Goal: Task Accomplishment & Management: Complete application form

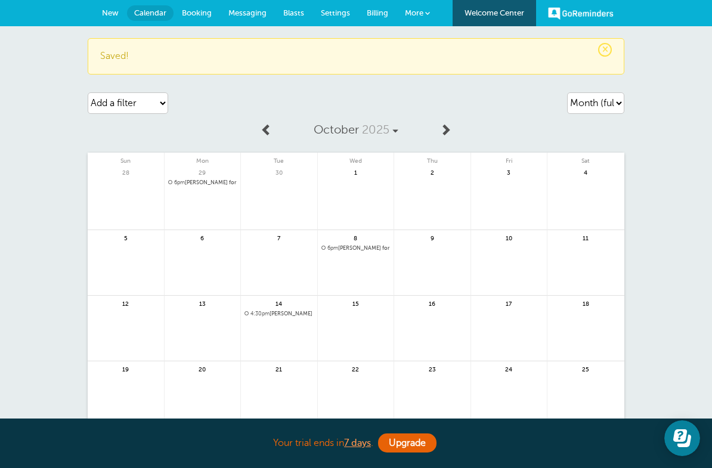
click at [193, 16] on span "Booking" at bounding box center [197, 12] width 30 height 9
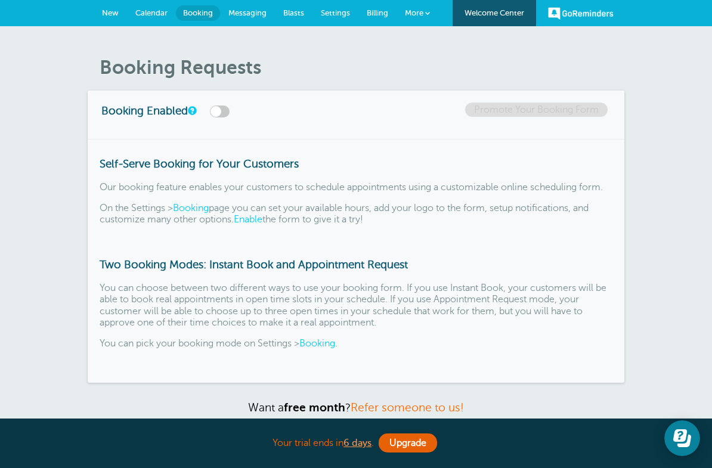
click at [112, 18] on link "New" at bounding box center [110, 13] width 33 height 26
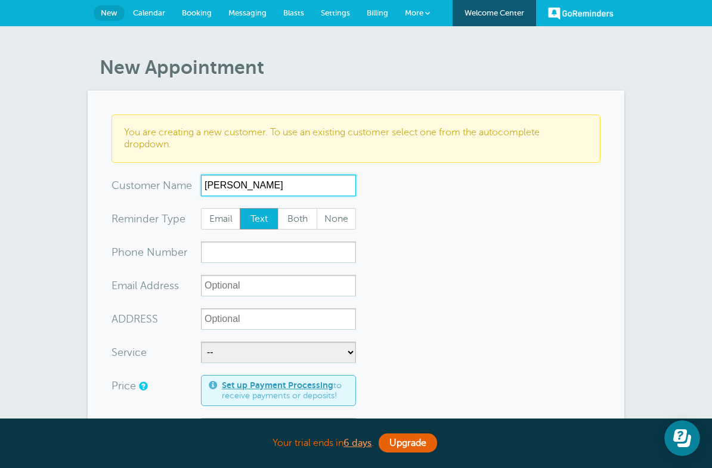
type input "[PERSON_NAME]"
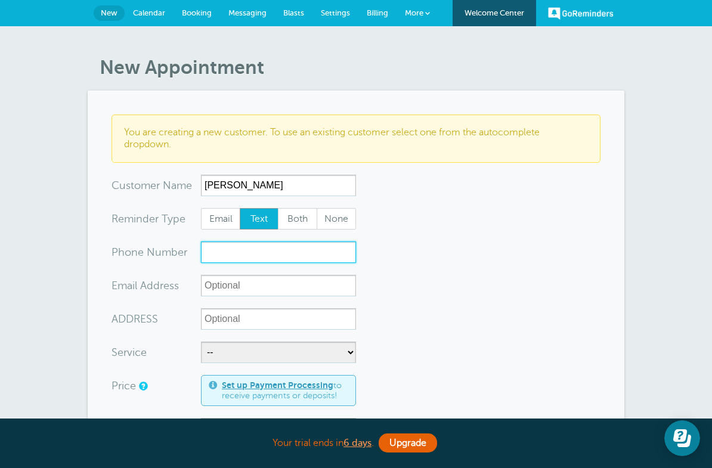
click at [245, 254] on input "xxx-no-autofill" at bounding box center [278, 252] width 155 height 21
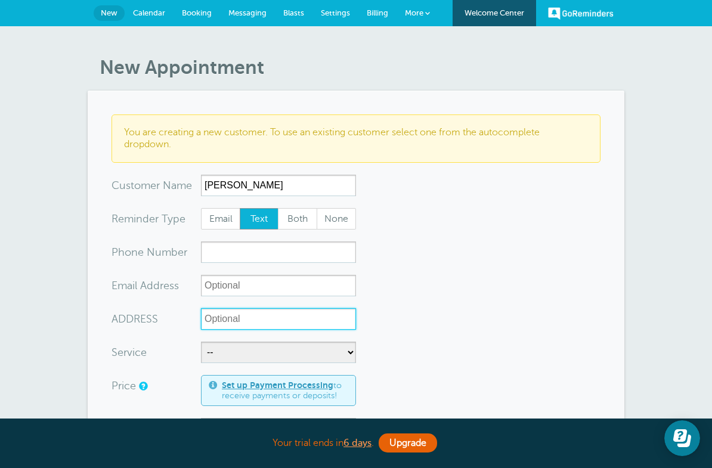
click at [246, 325] on input "ADDRESS" at bounding box center [278, 318] width 155 height 21
type input "29084 Lake Ridge Lane Highland CA 92346"
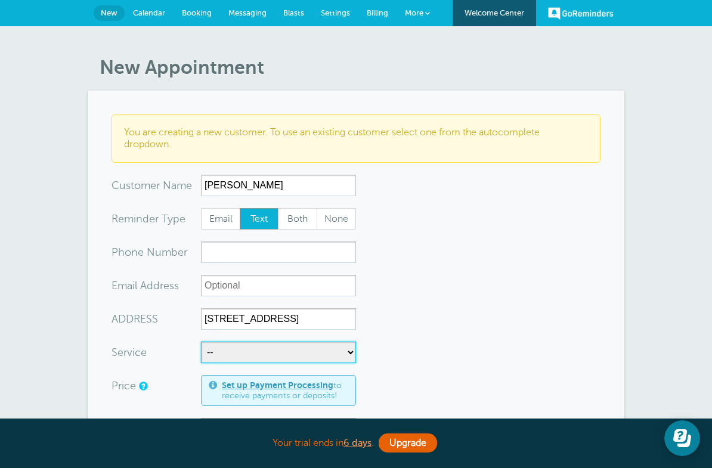
click at [267, 348] on select "-- Behind-The-Wheel Lessons DMV DRIVE PREP DMV DRIVE TEST FREEWAY LESSON" at bounding box center [278, 352] width 155 height 21
select select "27462"
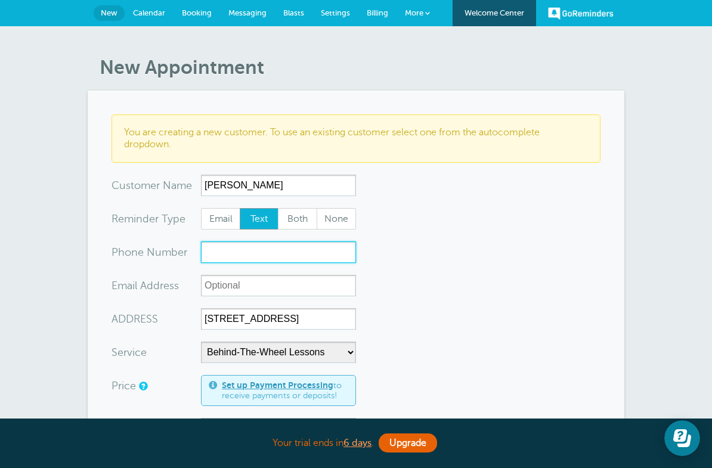
click at [238, 257] on input "xxx-no-autofill" at bounding box center [278, 252] width 155 height 21
type input "9096335895"
click at [265, 257] on input "9096335895" at bounding box center [278, 252] width 155 height 21
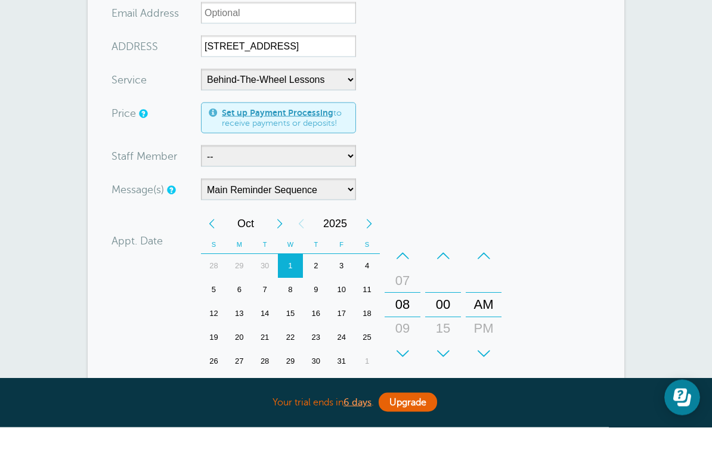
scroll to position [262, 0]
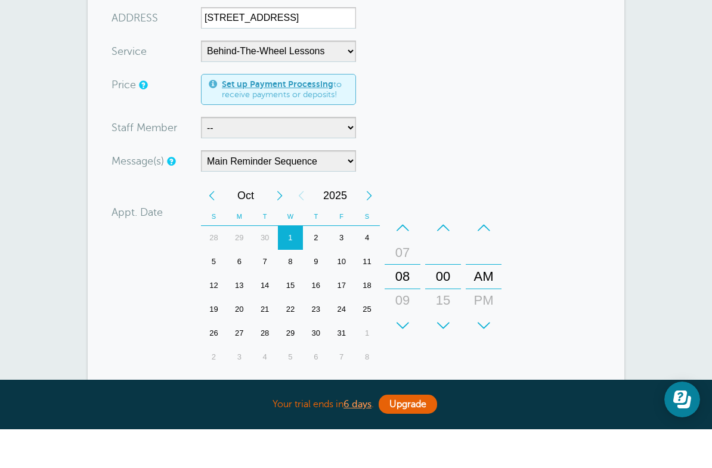
click at [267, 336] on div "21" at bounding box center [265, 348] width 26 height 24
click at [131, 300] on div "Appt. Date 10/21/2025 16:00 Calendar Time + – Month January February March Apri…" at bounding box center [309, 317] width 395 height 189
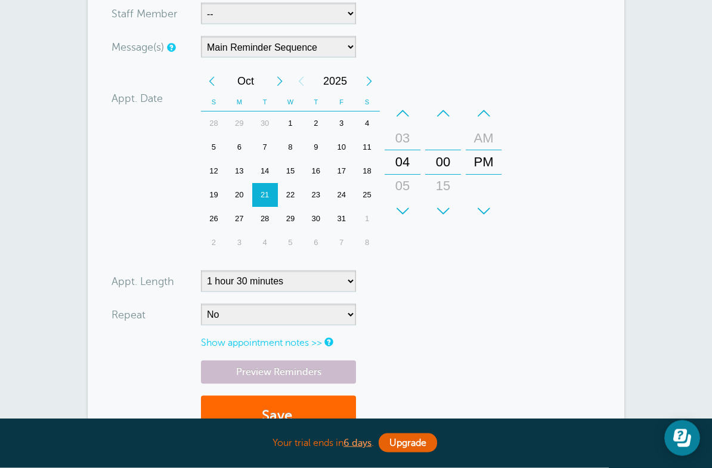
scroll to position [416, 0]
click at [328, 276] on select "5 minutes 10 minutes 15 minutes 20 minutes 25 minutes 30 minutes 35 minutes 40 …" at bounding box center [278, 280] width 155 height 21
select select "120"
click at [441, 295] on form "You are creating a new customer. To use an existing customer select one from th…" at bounding box center [356, 73] width 489 height 749
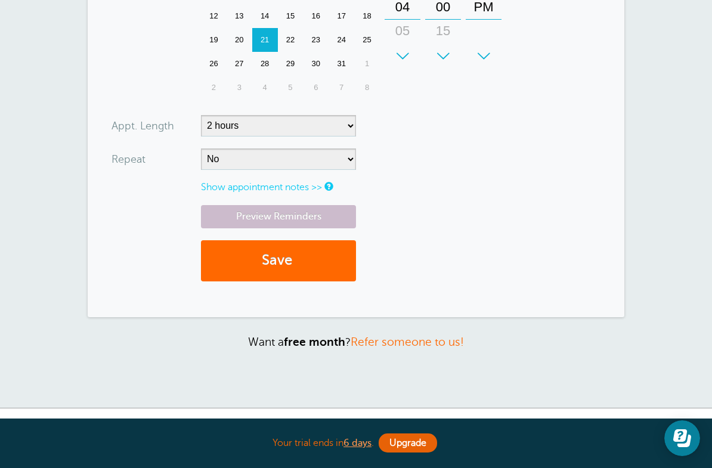
scroll to position [569, 0]
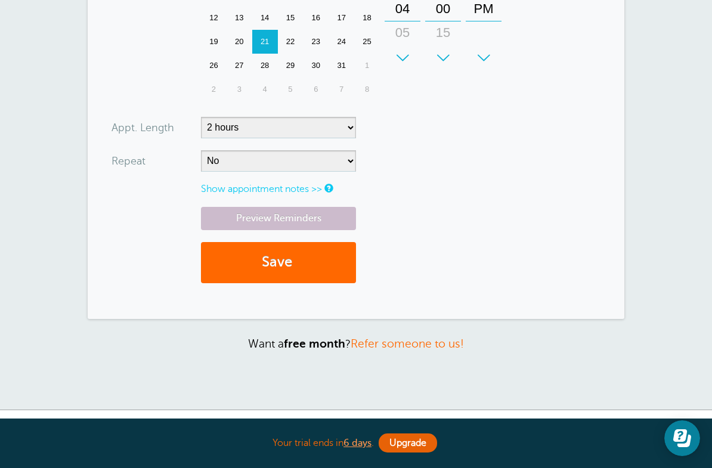
click at [297, 184] on link "Show appointment notes >>" at bounding box center [261, 189] width 121 height 11
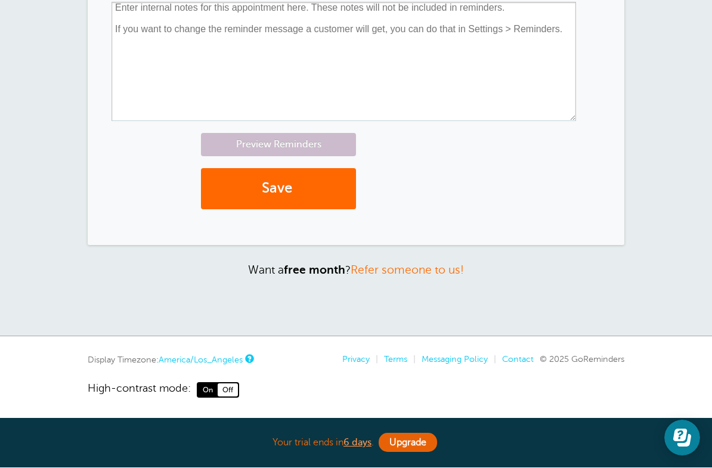
scroll to position [773, 0]
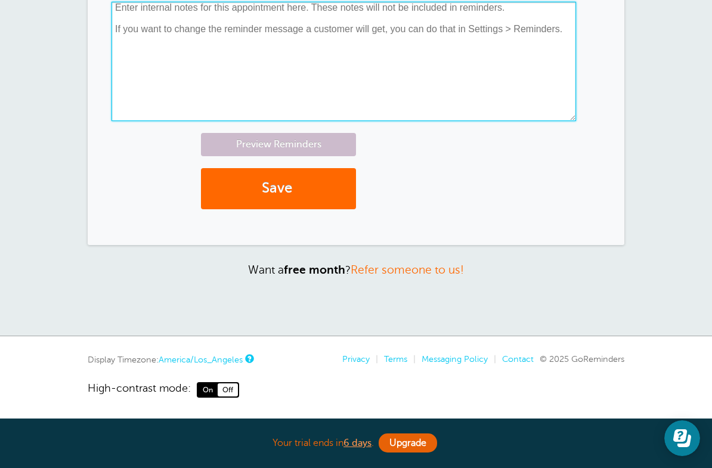
click at [137, 17] on textarea at bounding box center [344, 61] width 465 height 119
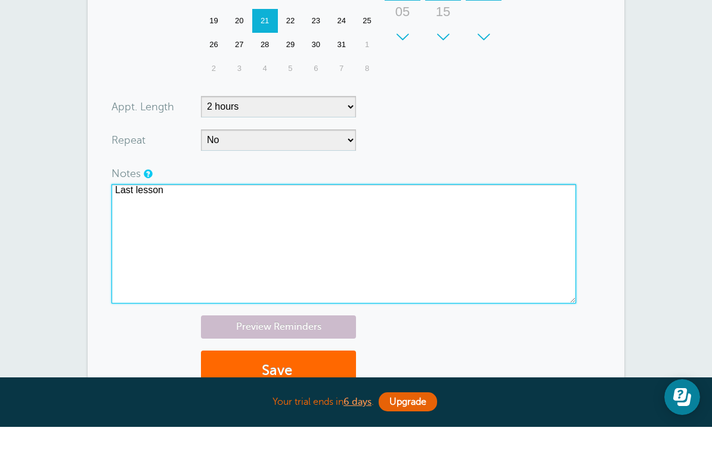
scroll to position [564, 0]
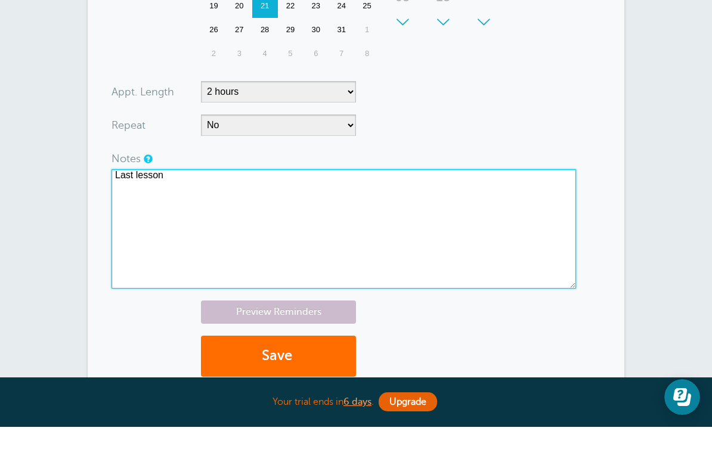
type textarea "Last lesson"
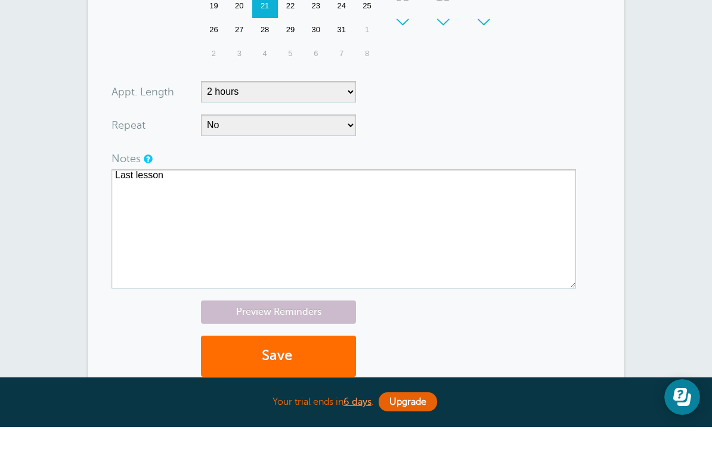
click at [288, 377] on button "Save" at bounding box center [278, 397] width 155 height 41
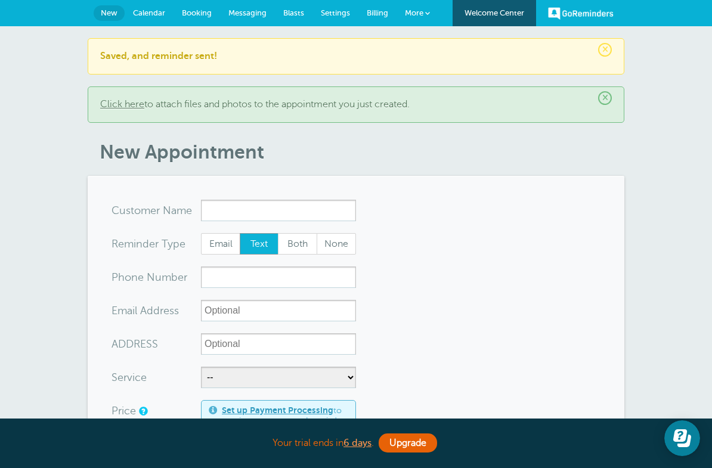
click at [161, 24] on link "Calendar" at bounding box center [149, 13] width 49 height 26
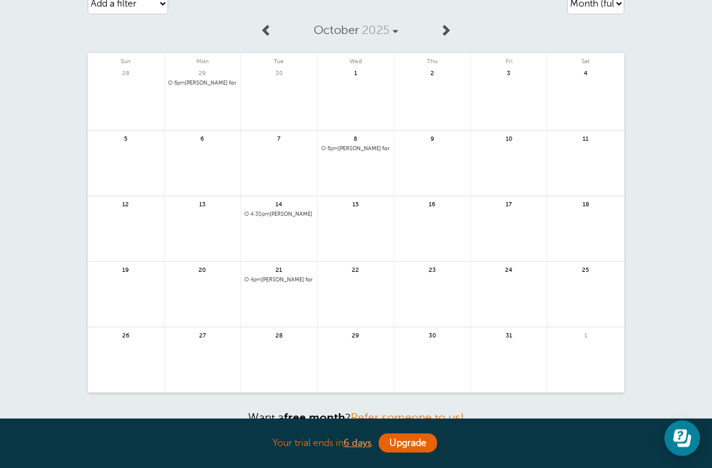
scroll to position [50, 0]
click at [305, 281] on span "4pm Ashton Devon Davis for Behind-The-Wheel Lessons" at bounding box center [279, 281] width 69 height 7
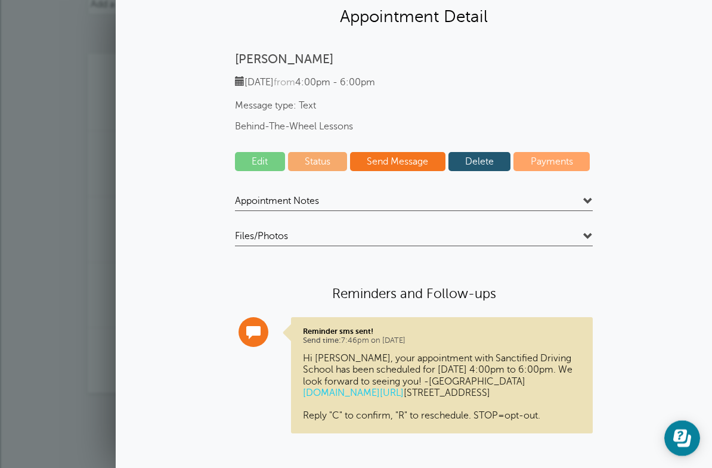
scroll to position [35, 0]
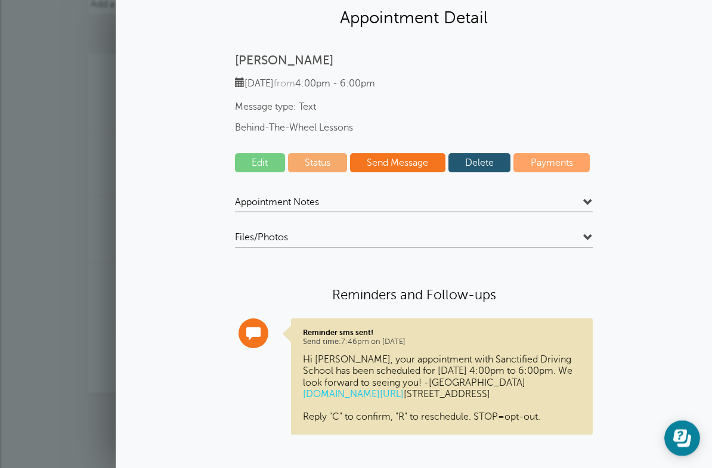
click at [427, 196] on h4 "Appointment Notes" at bounding box center [414, 204] width 358 height 16
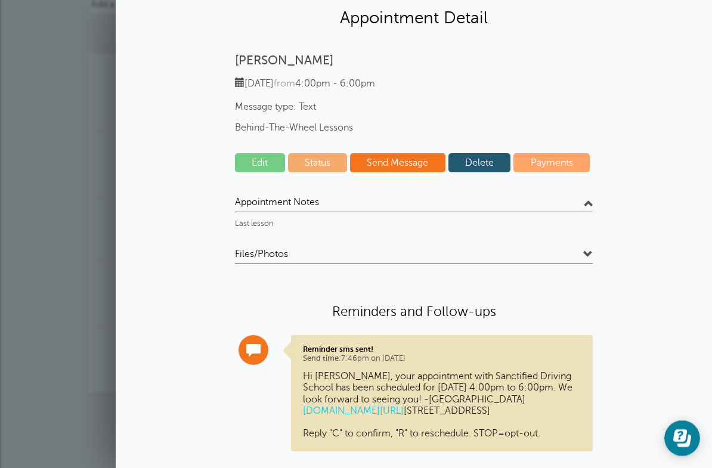
click at [16, 249] on div "Agenda Day Week Month (full view) Month (condensed) Add a filter Customer Searc…" at bounding box center [356, 230] width 712 height 509
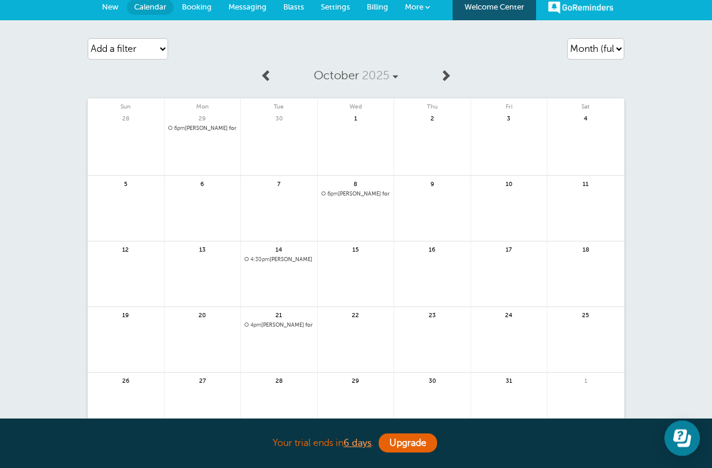
scroll to position [0, 0]
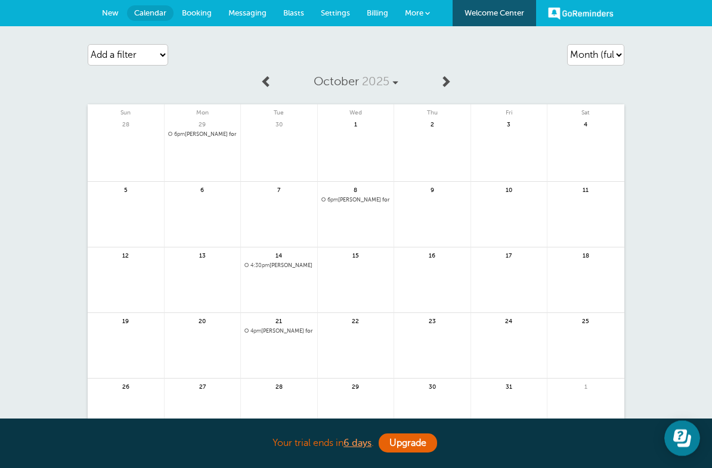
click at [308, 329] on span "4pm Ashton Devon Davis for Behind-The-Wheel Lessons" at bounding box center [279, 331] width 69 height 7
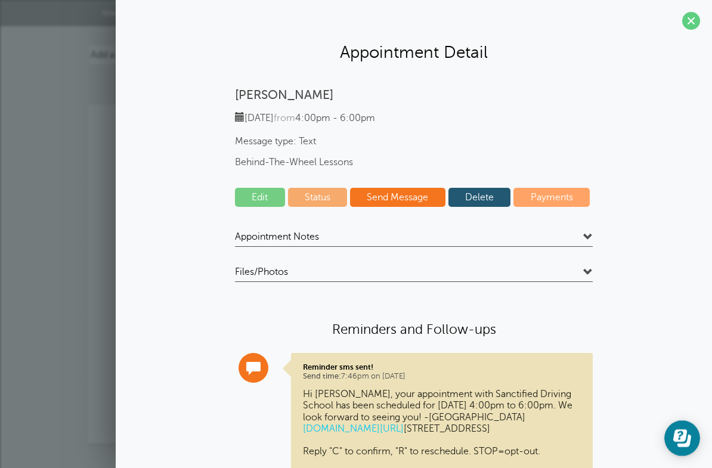
click at [361, 236] on h4 "Appointment Notes" at bounding box center [414, 239] width 358 height 16
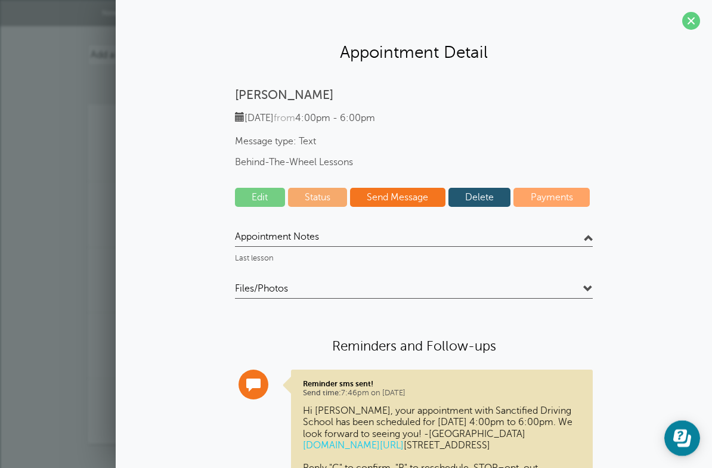
click at [296, 257] on p "Last lesson" at bounding box center [414, 258] width 358 height 9
click at [282, 258] on p "Last lesson" at bounding box center [414, 258] width 358 height 9
click at [278, 258] on p "Last lesson" at bounding box center [414, 258] width 358 height 9
click at [700, 24] on span at bounding box center [691, 21] width 18 height 18
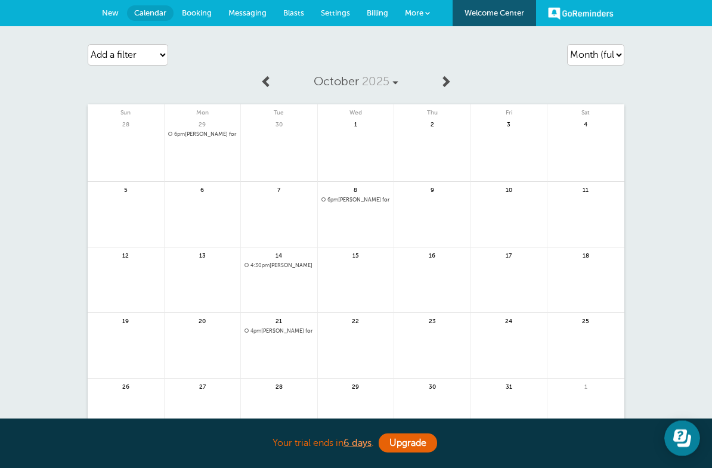
click at [298, 331] on span "4pm Ashton Devon Davis for Behind-The-Wheel Lessons" at bounding box center [279, 331] width 69 height 7
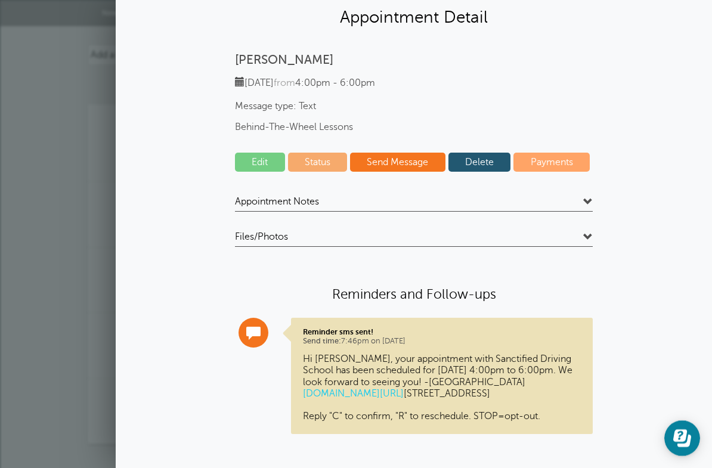
scroll to position [35, 0]
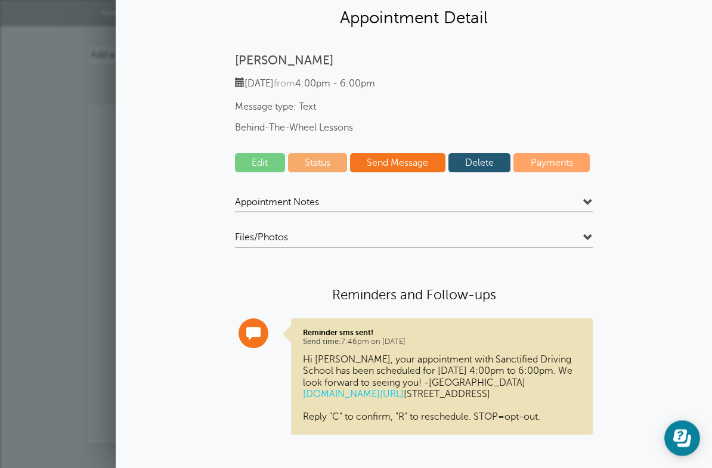
click at [242, 166] on link "Edit" at bounding box center [260, 162] width 50 height 19
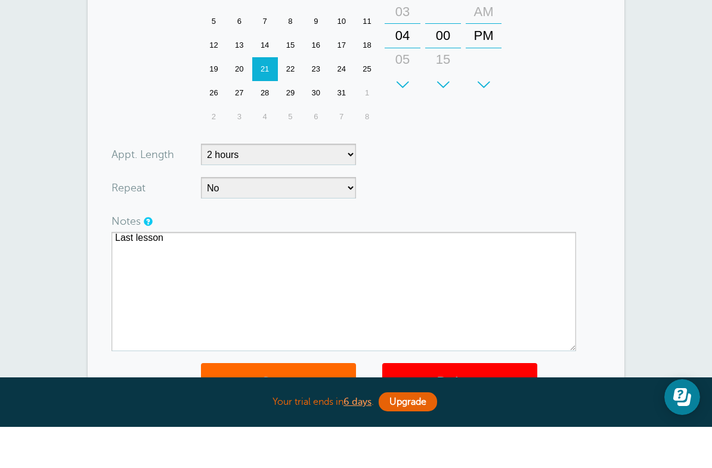
scroll to position [448, 0]
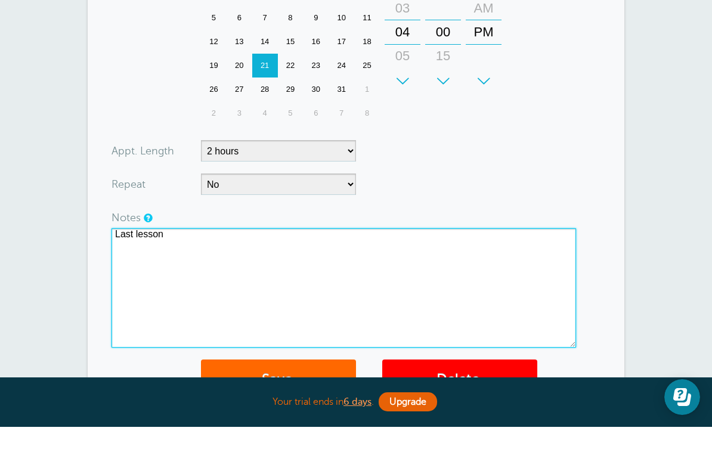
click at [187, 270] on textarea "Last lesson" at bounding box center [344, 329] width 465 height 119
click at [171, 270] on textarea "Last lesson" at bounding box center [344, 329] width 465 height 119
click at [144, 270] on textarea "Last lesson" at bounding box center [344, 329] width 465 height 119
type textarea "Last lesson / Certificate upon completion"
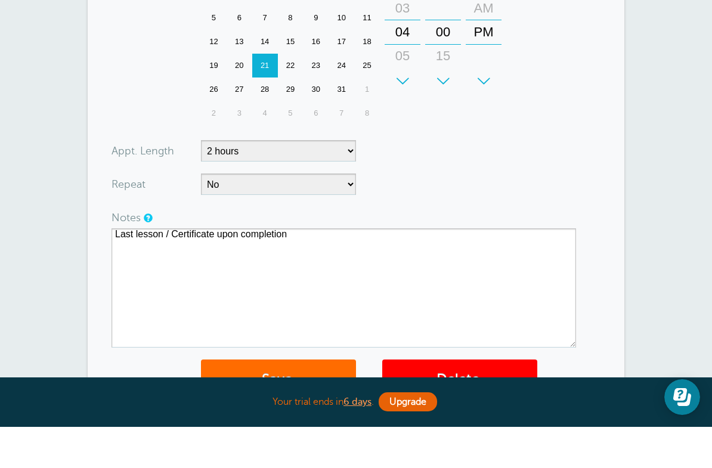
click at [293, 401] on button "Save" at bounding box center [278, 421] width 155 height 41
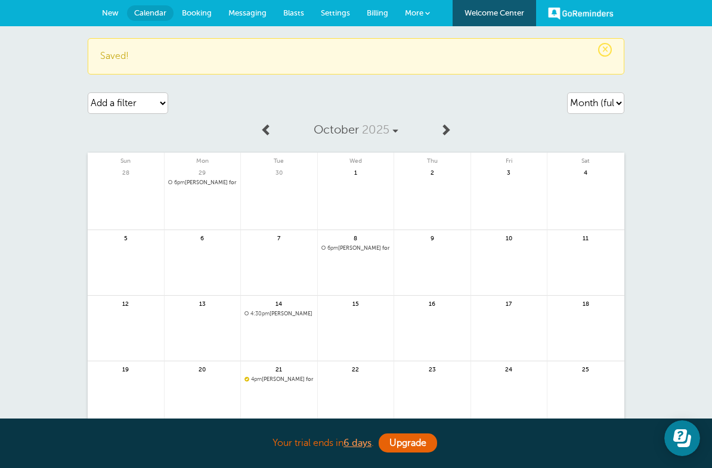
click at [113, 17] on link "New" at bounding box center [110, 13] width 33 height 26
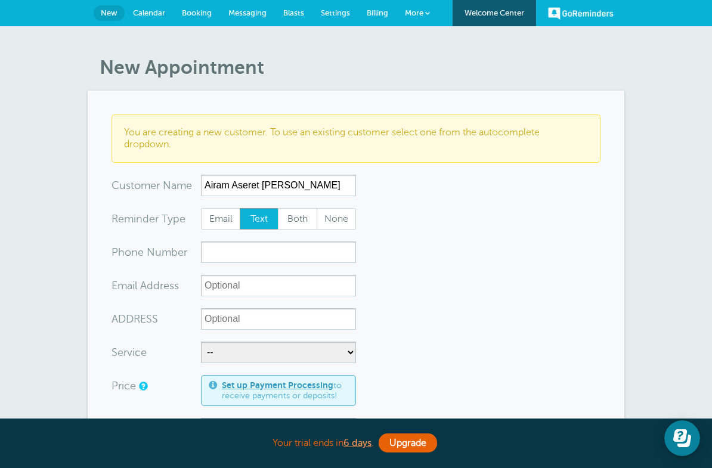
type input "Airam Aseret [PERSON_NAME]"
click at [226, 256] on input "xxx-no-autofill" at bounding box center [278, 252] width 155 height 21
click at [240, 308] on input "ADDRESS" at bounding box center [278, 318] width 155 height 21
type input "[STREET_ADDRESS][PERSON_NAME]"
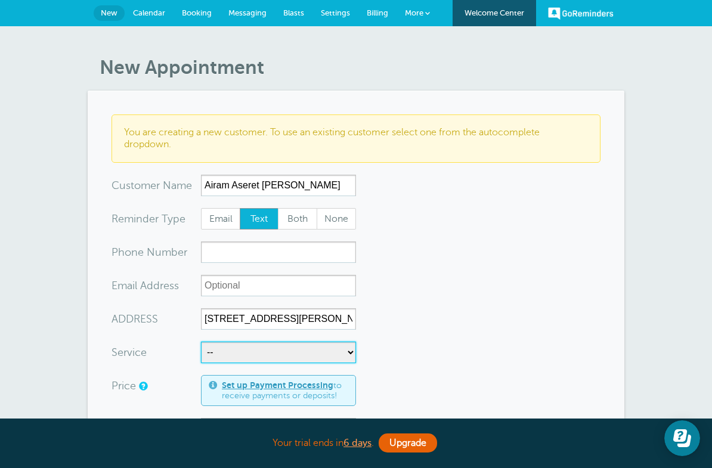
click at [207, 362] on select "-- Behind-The-Wheel Lessons DMV DRIVE PREP DMV DRIVE TEST FREEWAY LESSON" at bounding box center [278, 352] width 155 height 21
select select "27932"
select select "60"
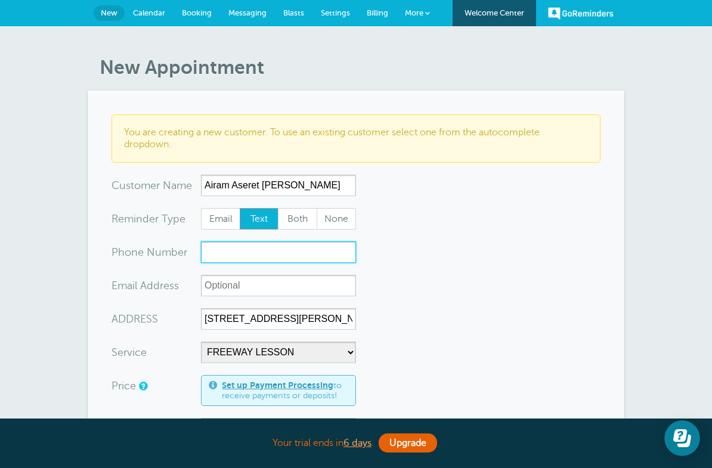
click at [225, 255] on input "xxx-no-autofill" at bounding box center [278, 252] width 155 height 21
type input "9165300688"
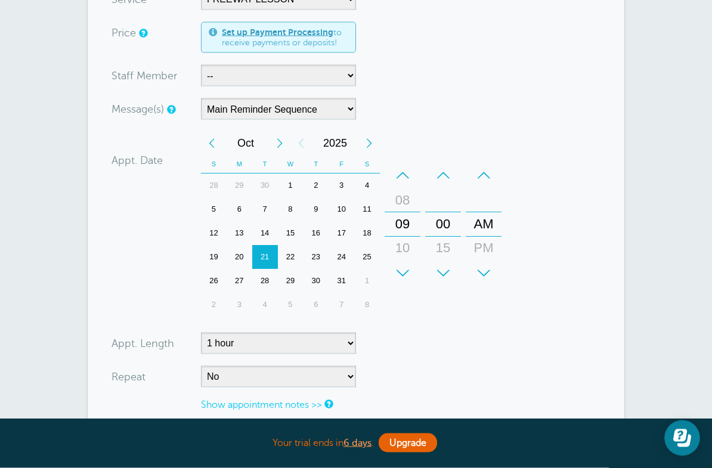
scroll to position [345, 0]
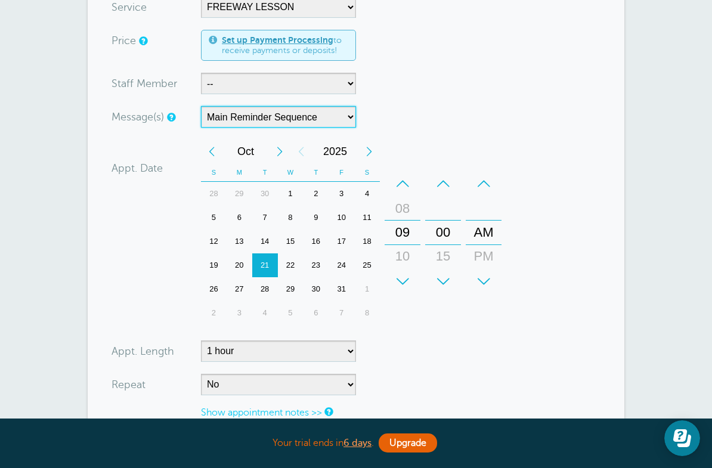
click at [339, 117] on select "Main Reminder Sequence" at bounding box center [278, 116] width 155 height 21
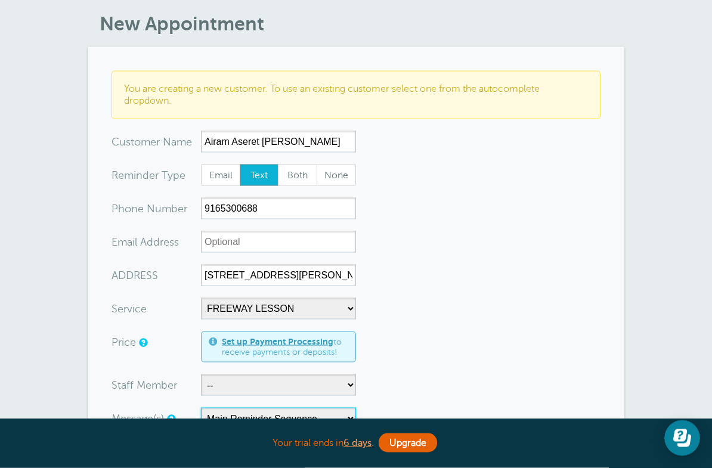
scroll to position [0, 0]
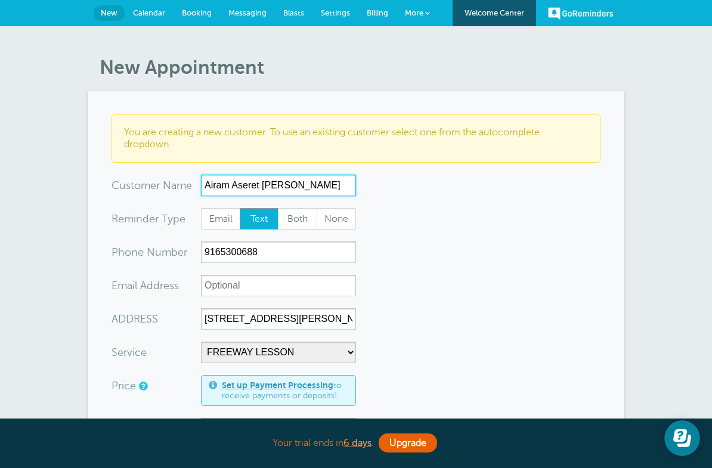
click at [332, 187] on input "Airam Aseret [PERSON_NAME]" at bounding box center [278, 185] width 155 height 21
type input "A"
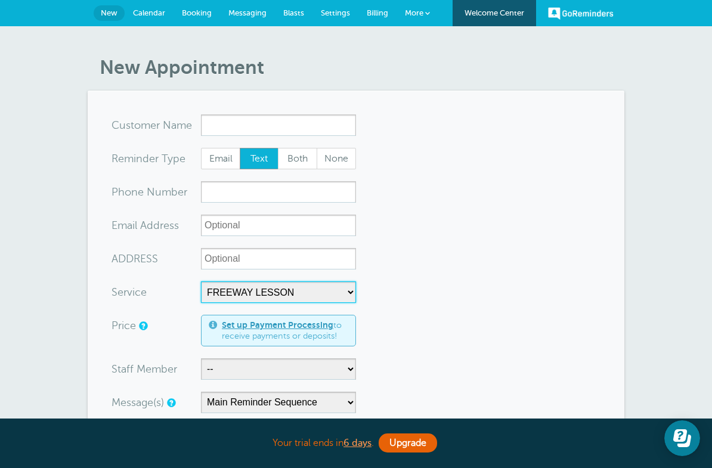
click at [316, 291] on select "-- Behind-The-Wheel Lessons DMV DRIVE PREP DMV DRIVE TEST FREEWAY LESSON" at bounding box center [278, 292] width 155 height 21
select select
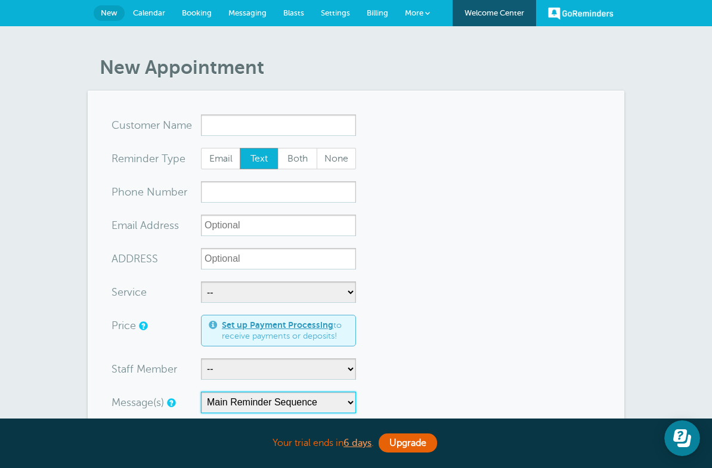
click at [322, 404] on select "Main Reminder Sequence" at bounding box center [278, 402] width 155 height 21
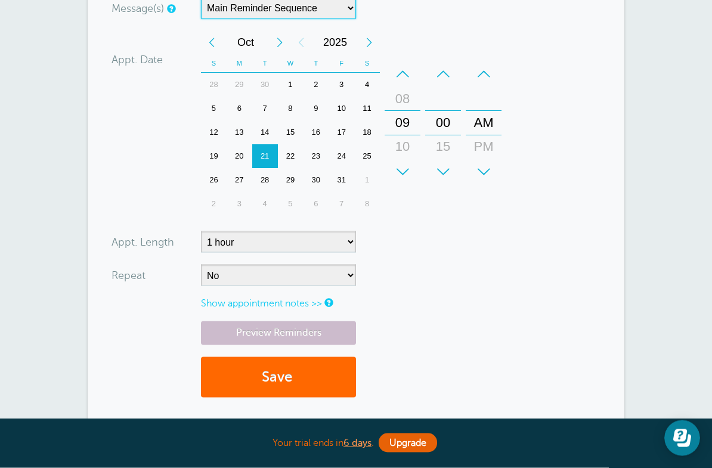
scroll to position [394, 0]
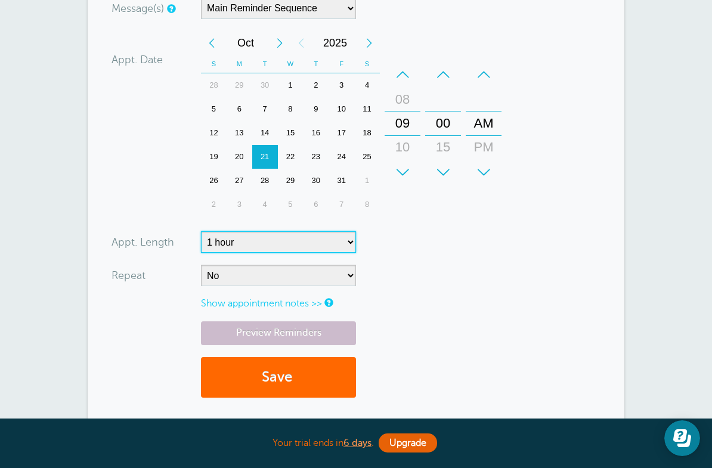
click at [274, 243] on select "5 minutes 10 minutes 15 minutes 20 minutes 25 minutes 30 minutes 35 minutes 40 …" at bounding box center [278, 241] width 155 height 21
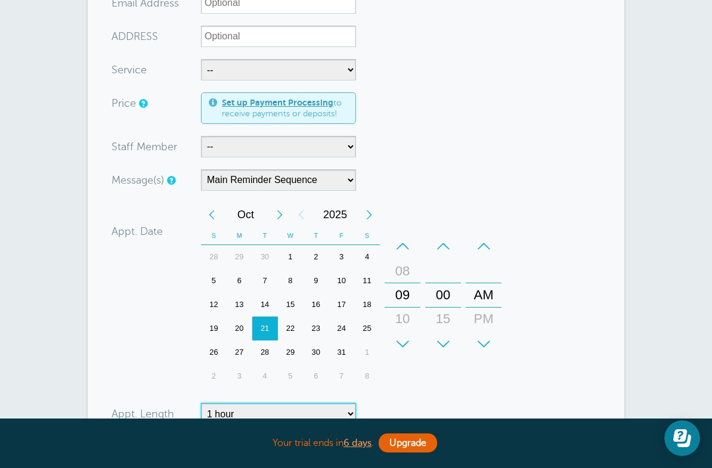
scroll to position [0, 0]
